Goal: Task Accomplishment & Management: Use online tool/utility

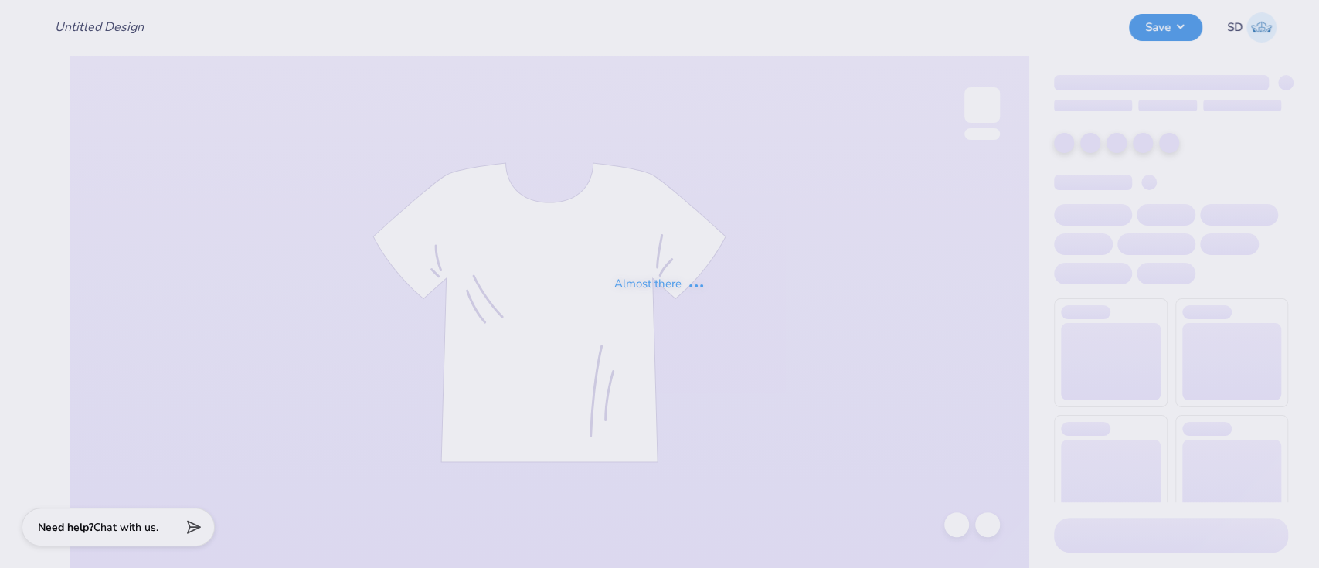
type input "PBL [PERSON_NAME] Dupe"
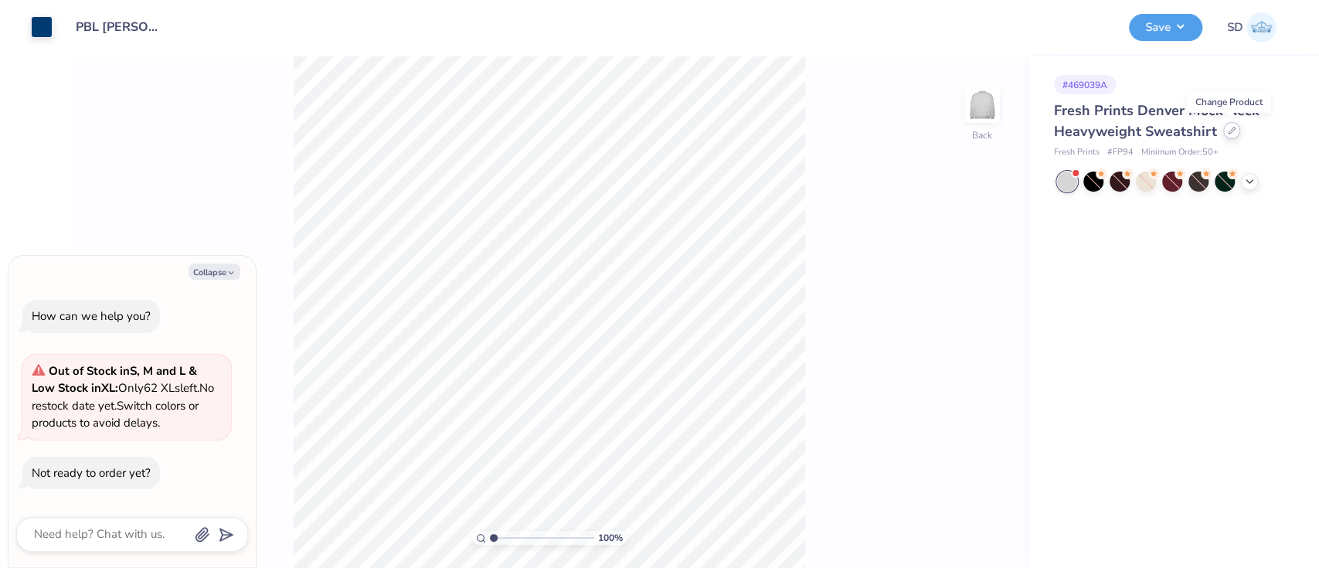
click at [1234, 132] on div at bounding box center [1231, 130] width 17 height 17
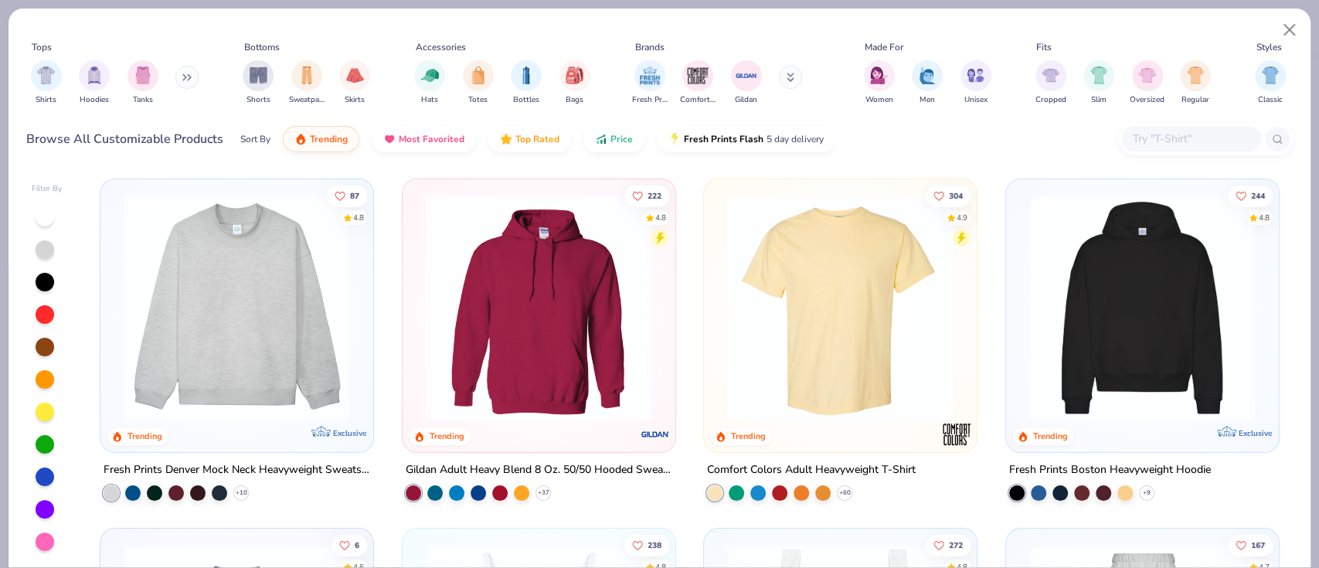
type textarea "x"
click at [1168, 140] on input "text" at bounding box center [1191, 139] width 119 height 18
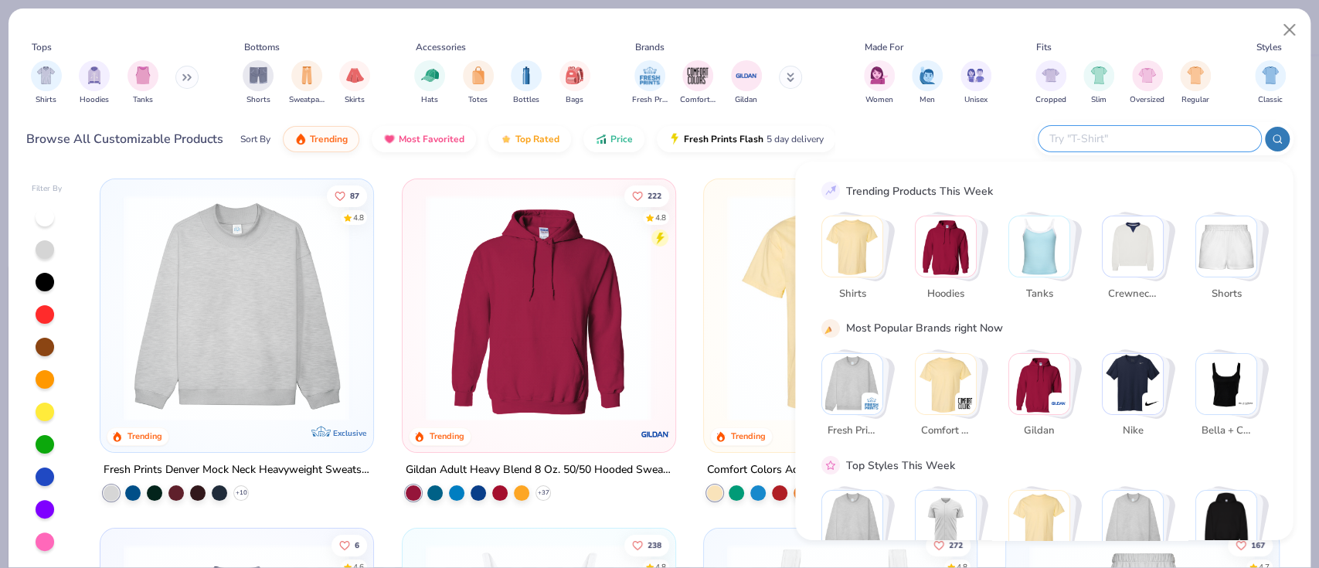
paste input "Chicka D"
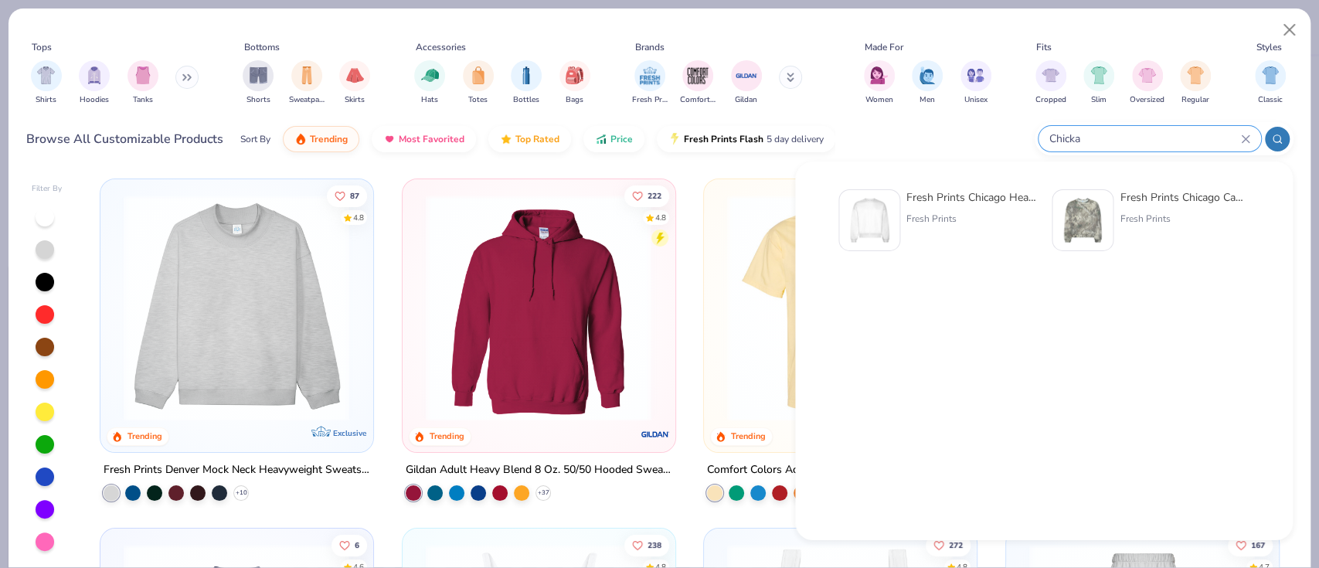
type input "Chicka"
click at [928, 225] on div "Fresh Prints" at bounding box center [972, 219] width 130 height 14
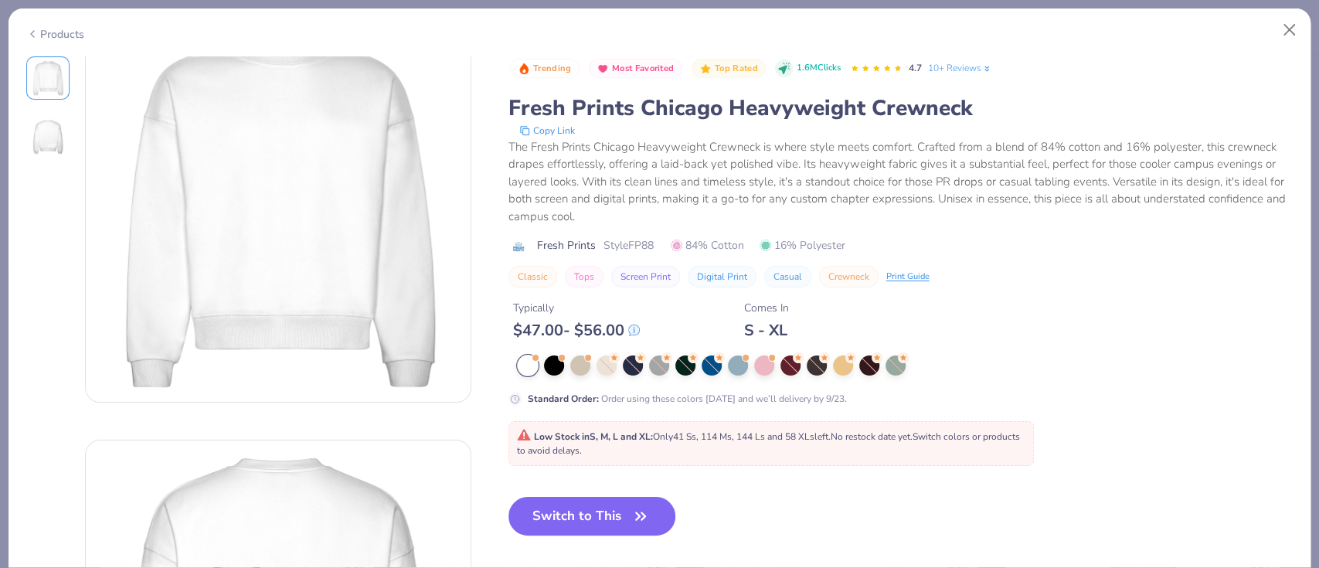
scroll to position [41, 0]
click at [604, 515] on button "Switch to This" at bounding box center [593, 516] width 168 height 39
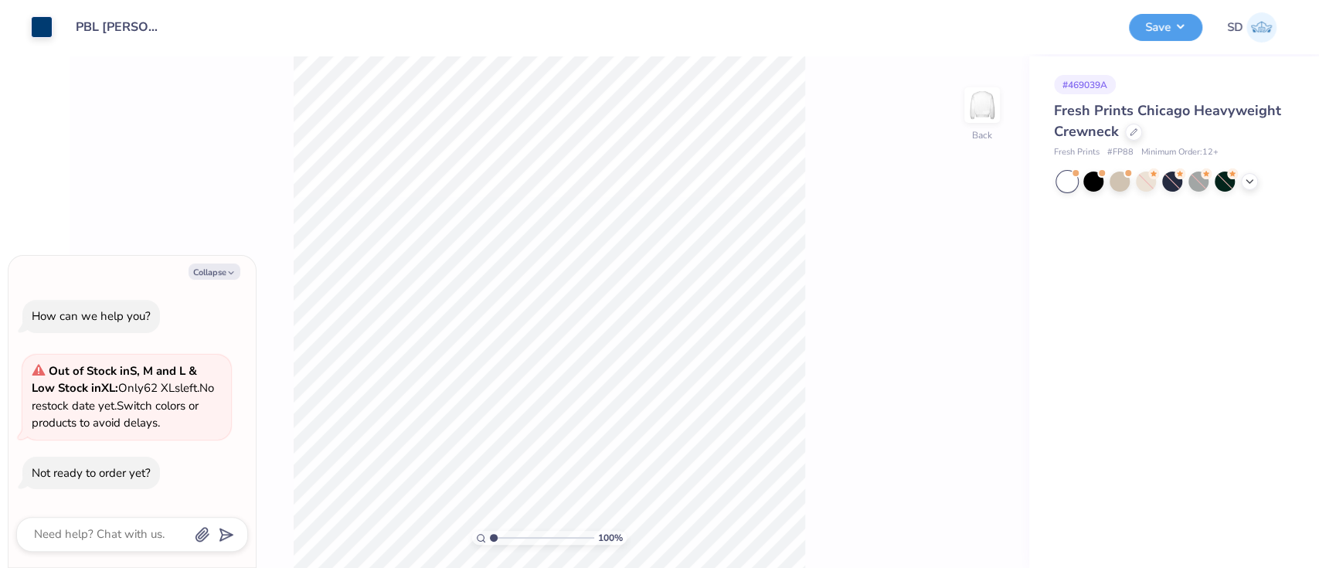
type textarea "x"
